Goal: Check status

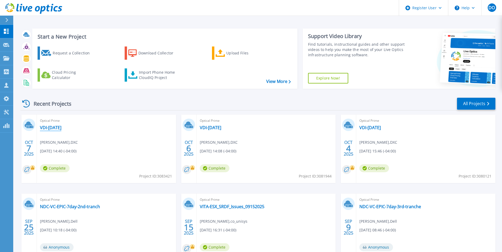
click at [53, 129] on link "VDI-[DATE]" at bounding box center [50, 127] width 21 height 5
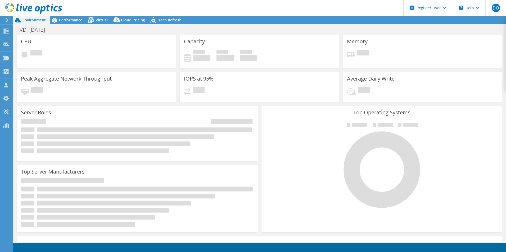
select select "USD"
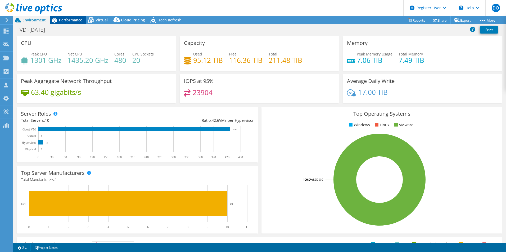
click at [72, 20] on span "Performance" at bounding box center [70, 19] width 23 height 5
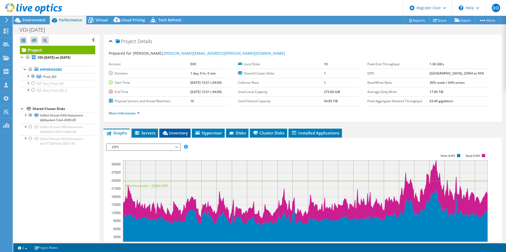
click at [176, 134] on span "Inventory" at bounding box center [175, 132] width 26 height 5
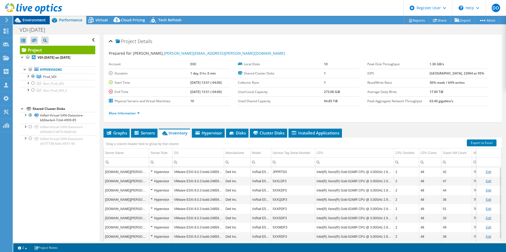
click at [39, 20] on span "Environment" at bounding box center [33, 19] width 23 height 5
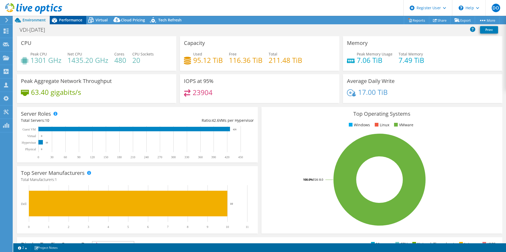
click at [73, 21] on span "Performance" at bounding box center [70, 19] width 23 height 5
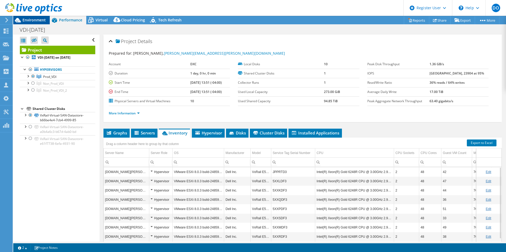
click at [36, 22] on span "Environment" at bounding box center [33, 19] width 23 height 5
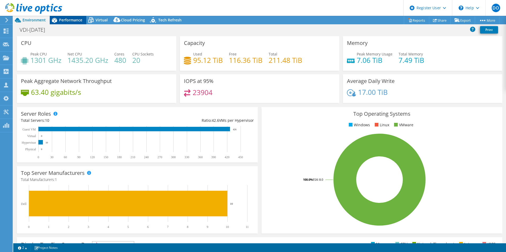
click at [72, 21] on span "Performance" at bounding box center [70, 19] width 23 height 5
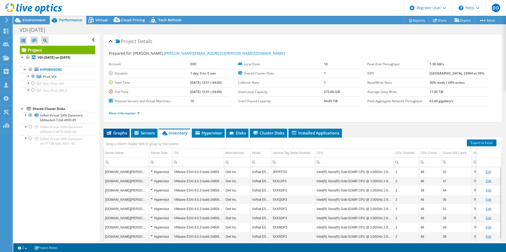
click at [118, 134] on span "Graphs" at bounding box center [116, 132] width 21 height 5
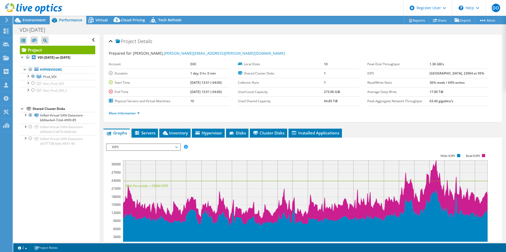
click at [175, 148] on span "IOPS" at bounding box center [143, 147] width 68 height 6
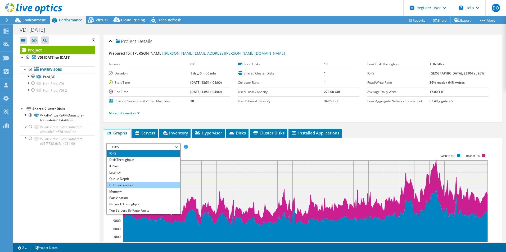
click at [138, 186] on li "CPU Percentage" at bounding box center [143, 185] width 73 height 6
